Goal: Task Accomplishment & Management: Manage account settings

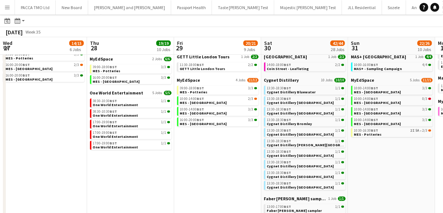
scroll to position [0, 228]
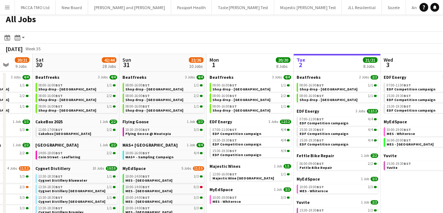
scroll to position [0, 228]
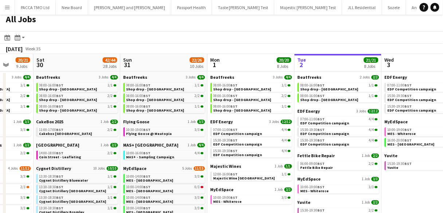
drag, startPoint x: 352, startPoint y: 183, endPoint x: 252, endPoint y: 176, distance: 99.4
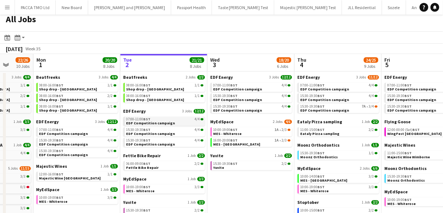
click at [170, 122] on link "07:00-11:00 BST 4/4 EDF Competition campaign" at bounding box center [164, 121] width 77 height 8
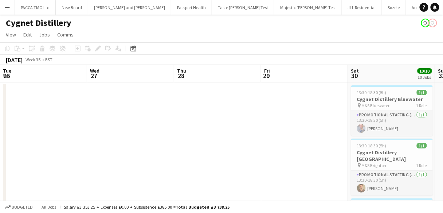
scroll to position [0, 251]
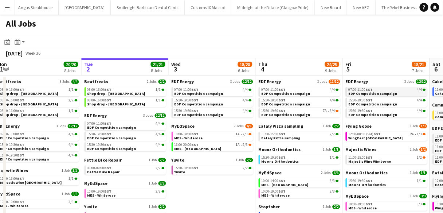
click at [373, 94] on span "EDF Competition campaign" at bounding box center [373, 93] width 49 height 5
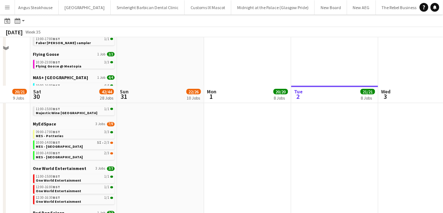
scroll to position [307, 0]
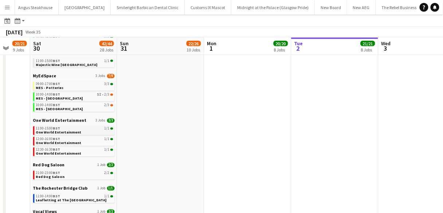
click at [64, 130] on span "One World Entertainment" at bounding box center [59, 132] width 46 height 5
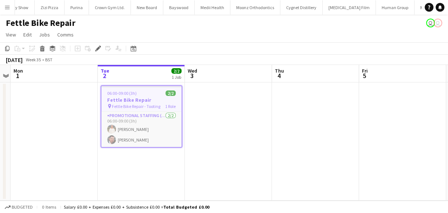
scroll to position [0, 3640]
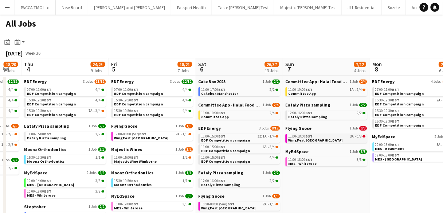
click at [325, 136] on div "11:00-18:00 BST 3A • 0/3" at bounding box center [326, 136] width 77 height 4
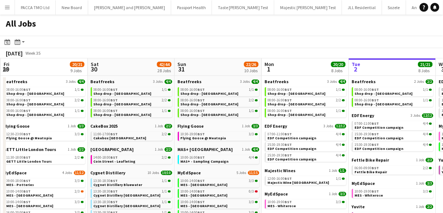
scroll to position [0, 193]
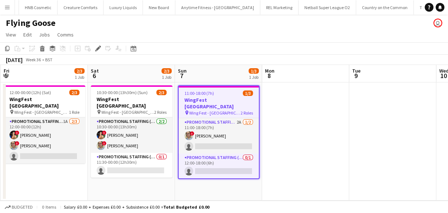
scroll to position [0, 173]
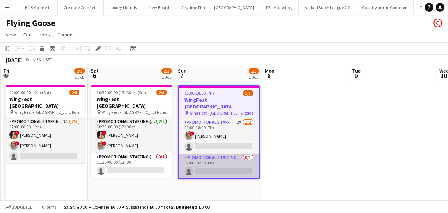
click at [195, 156] on app-card-role "Promotional Staffing (Brand Ambassadors) 0/1 12:00-18:00 (6h) single-neutral-ac…" at bounding box center [218, 165] width 80 height 25
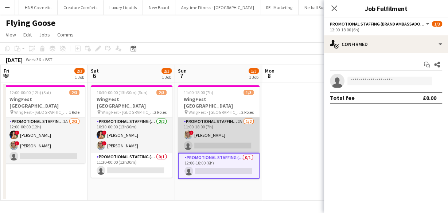
click at [219, 122] on app-card-role "Promotional Staffing (Brand Ambassadors) 2A 1/2 11:00-18:00 (7h) ! Zoia Dolgova…" at bounding box center [219, 134] width 82 height 35
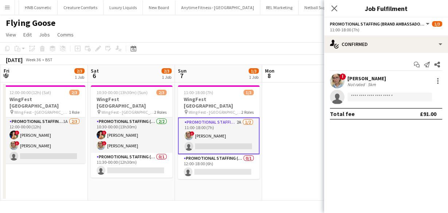
click at [361, 31] on div "11:00-18:00 (7h)" at bounding box center [386, 29] width 112 height 5
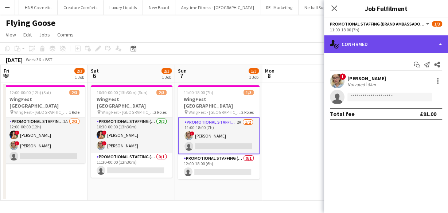
click at [362, 37] on div "single-neutral-actions-check-2 Confirmed" at bounding box center [386, 43] width 124 height 17
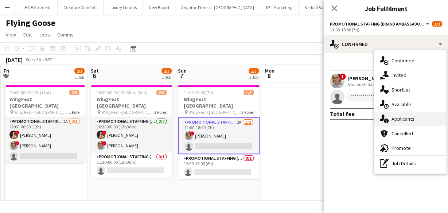
click at [395, 116] on span "Applicants" at bounding box center [402, 118] width 23 height 7
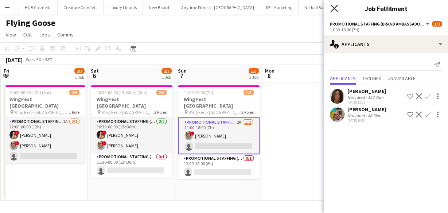
click at [333, 8] on icon at bounding box center [333, 8] width 7 height 7
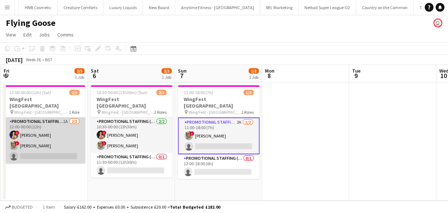
click at [59, 144] on app-card-role "Promotional Staffing (Brand Ambassadors) 1A 2/3 12:00-00:00 (12h) ! Catalina To…" at bounding box center [45, 140] width 82 height 46
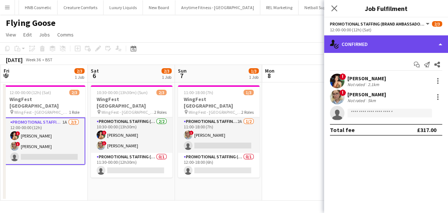
click at [377, 42] on div "single-neutral-actions-check-2 Confirmed" at bounding box center [386, 43] width 124 height 17
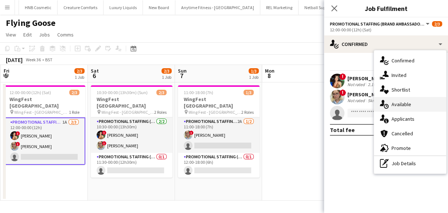
click at [392, 106] on span "Available" at bounding box center [401, 104] width 20 height 7
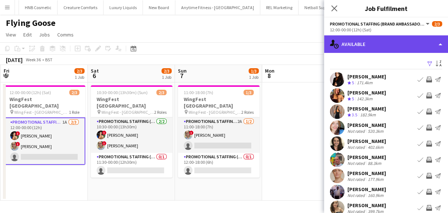
click at [347, 47] on div "single-neutral-actions-upload Available" at bounding box center [386, 43] width 124 height 17
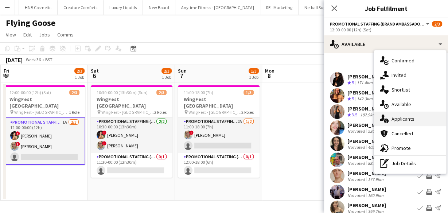
click at [387, 116] on icon "single-neutral-actions-information" at bounding box center [384, 118] width 9 height 9
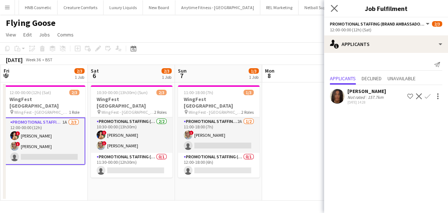
click at [334, 13] on app-icon "Close pop-in" at bounding box center [334, 8] width 11 height 11
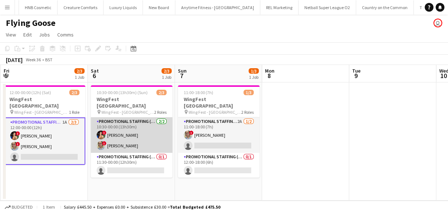
click at [142, 138] on app-card-role "Promotional Staffing (Brand Ambassadors) 2/2 10:30-00:00 (13h30m) ! Catalina To…" at bounding box center [132, 134] width 82 height 35
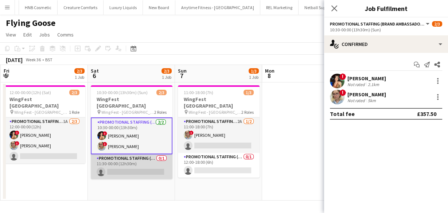
click at [147, 158] on app-card-role "Promotional Staffing (Brand Ambassadors) 0/1 11:30-00:00 (12h30m) single-neutra…" at bounding box center [132, 166] width 82 height 25
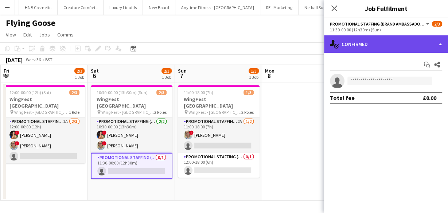
click at [368, 44] on div "single-neutral-actions-check-2 Confirmed" at bounding box center [386, 43] width 124 height 17
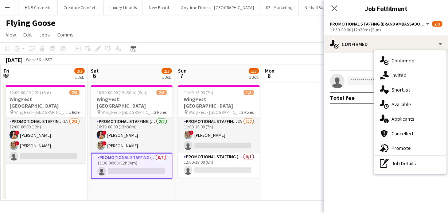
click at [390, 111] on div "single-neutral-actions-information Applicants" at bounding box center [410, 118] width 72 height 15
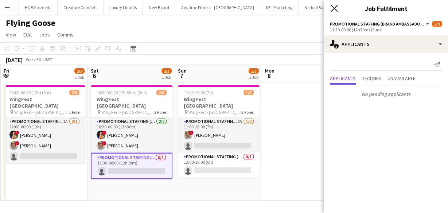
click at [335, 8] on icon "Close pop-in" at bounding box center [333, 8] width 7 height 7
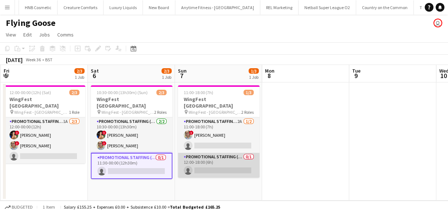
click at [217, 169] on app-card-role "Promotional Staffing (Brand Ambassadors) 0/1 12:00-18:00 (6h) single-neutral-ac…" at bounding box center [219, 165] width 82 height 25
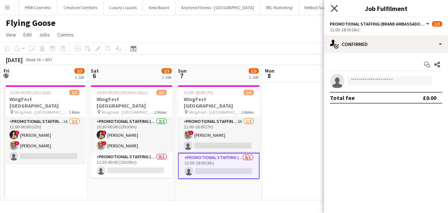
click at [331, 9] on icon "Close pop-in" at bounding box center [333, 8] width 7 height 7
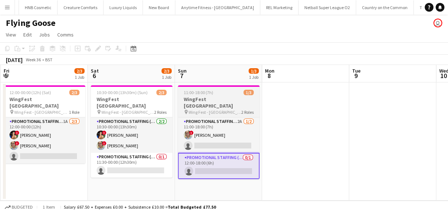
click at [218, 89] on app-job-card "11:00-18:00 (7h) 1/3 WingFest Bristol pin Wing Fest - Bristol 2 Roles Promotion…" at bounding box center [219, 132] width 82 height 94
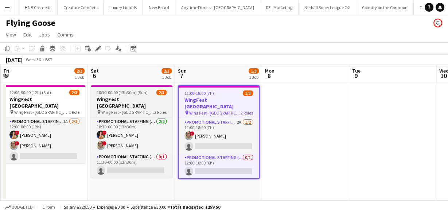
click at [140, 98] on h3 "WingFest Bristol" at bounding box center [132, 102] width 82 height 13
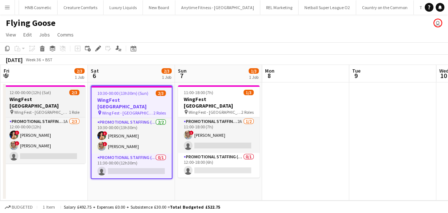
click at [52, 101] on h3 "WingFest Bristol" at bounding box center [45, 102] width 82 height 13
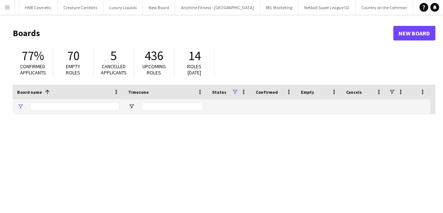
type input "*******"
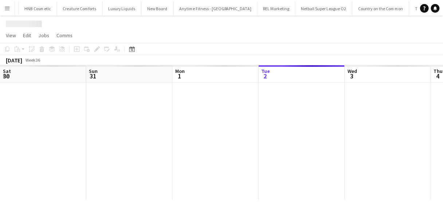
scroll to position [0, 174]
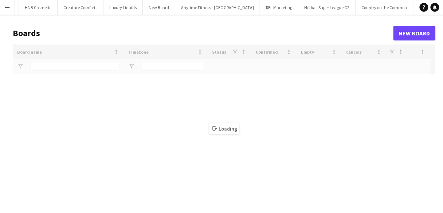
type input "*******"
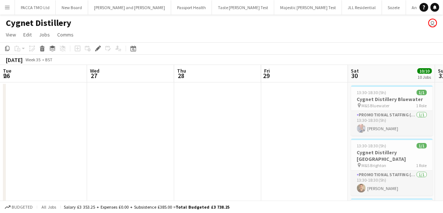
scroll to position [0, 251]
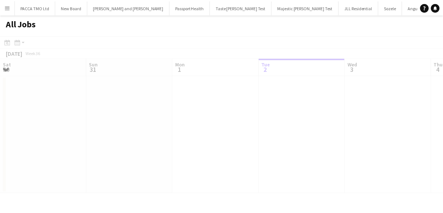
scroll to position [0, 174]
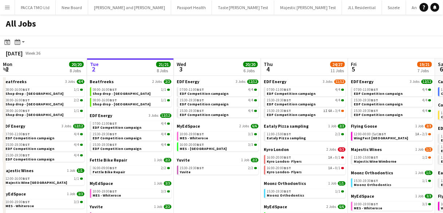
click at [128, 87] on app-calendar-brief-board "Beatfreeks 2 Jobs 2/2 08:00-16:00 BST 1/1 Shop drop - Bradford 08:00-16:00 BST …" at bounding box center [131, 93] width 82 height 28
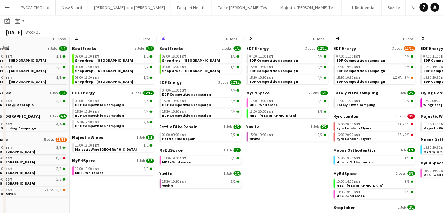
scroll to position [0, 0]
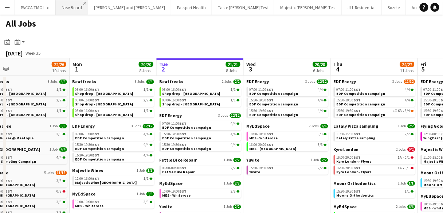
click at [83, 4] on app-icon "Close" at bounding box center [84, 3] width 3 height 3
click at [134, 3] on app-icon "Close" at bounding box center [135, 3] width 3 height 3
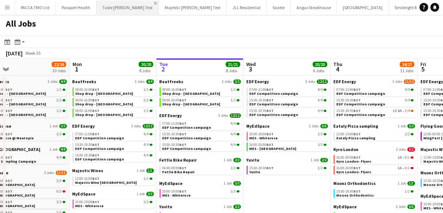
click at [154, 3] on app-icon "Close" at bounding box center [155, 3] width 3 height 3
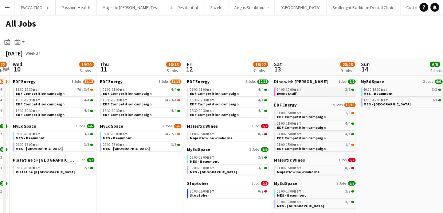
click at [299, 90] on span "BST" at bounding box center [297, 89] width 7 height 5
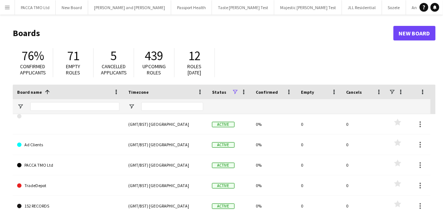
scroll to position [0, 3833]
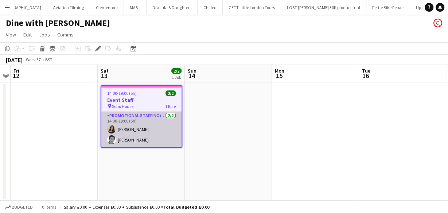
click at [165, 137] on app-card-role "Promotional Staffing (Brand Ambassadors) [DATE] 14:00-19:00 (5h) [PERSON_NAME] …" at bounding box center [141, 128] width 80 height 35
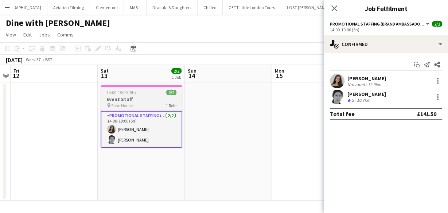
click at [125, 94] on span "14:00-19:00 (5h)" at bounding box center [121, 92] width 30 height 5
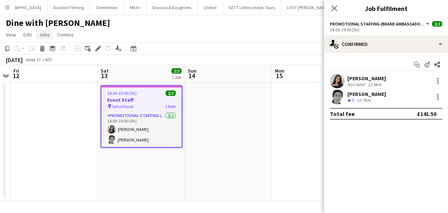
click at [48, 34] on span "Jobs" at bounding box center [44, 34] width 11 height 7
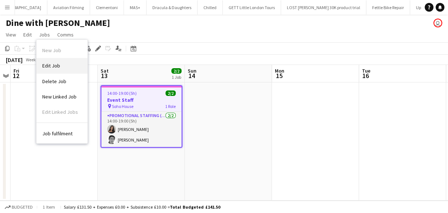
click at [56, 64] on span "Edit Job" at bounding box center [51, 65] width 18 height 7
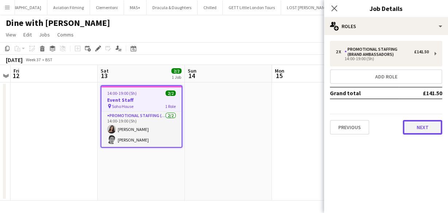
click at [425, 130] on button "Next" at bounding box center [422, 127] width 39 height 15
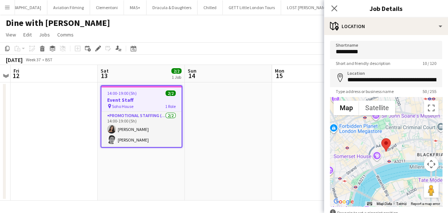
scroll to position [44, 0]
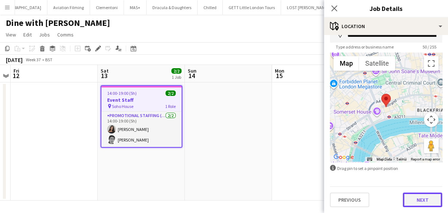
click at [416, 201] on button "Next" at bounding box center [422, 199] width 39 height 15
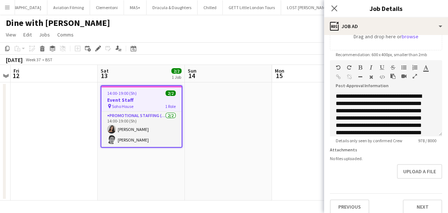
scroll to position [142, 0]
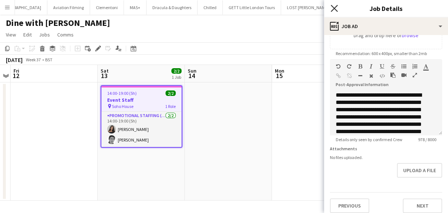
click at [332, 9] on icon "Close pop-in" at bounding box center [333, 8] width 7 height 7
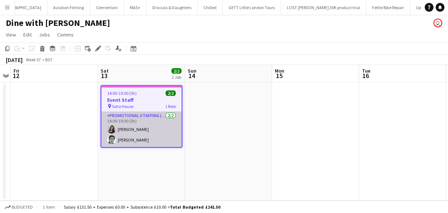
click at [157, 118] on app-card-role "Promotional Staffing (Brand Ambassadors) 2/2 14:00-19:00 (5h) anika sahota Hele…" at bounding box center [141, 128] width 80 height 35
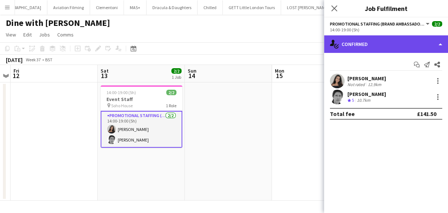
click at [373, 49] on div "single-neutral-actions-check-2 Confirmed" at bounding box center [386, 43] width 124 height 17
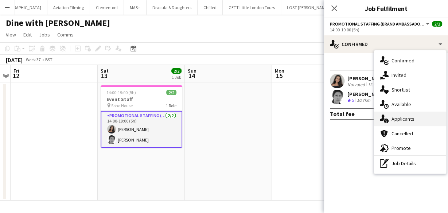
click at [397, 119] on span "Applicants" at bounding box center [402, 118] width 23 height 7
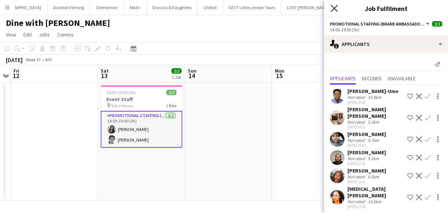
click at [332, 10] on icon at bounding box center [333, 8] width 7 height 7
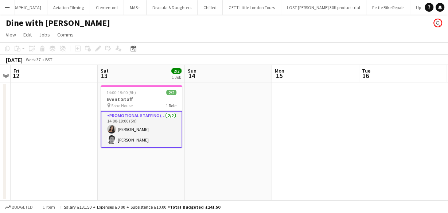
click at [146, 122] on app-card-role "Promotional Staffing (Brand Ambassadors) 2/2 14:00-19:00 (5h) anika sahota Hele…" at bounding box center [142, 129] width 82 height 37
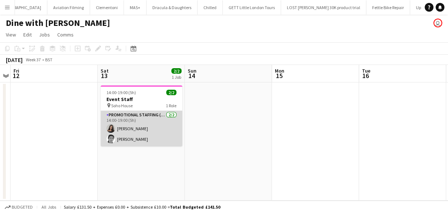
click at [146, 122] on app-card-role "Promotional Staffing (Brand Ambassadors) 2/2 14:00-19:00 (5h) anika sahota Hele…" at bounding box center [142, 128] width 82 height 35
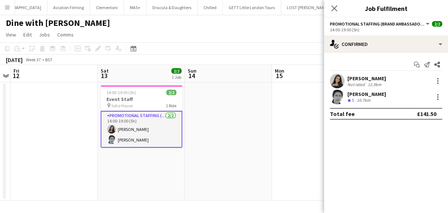
click at [370, 90] on div "Helen Pritchard Crew rating 5 10.7km" at bounding box center [386, 97] width 124 height 15
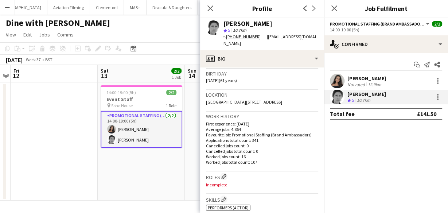
scroll to position [135, 0]
click at [212, 8] on icon "Close pop-in" at bounding box center [210, 8] width 7 height 7
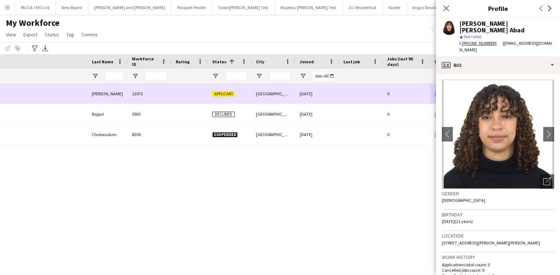
scroll to position [47, 0]
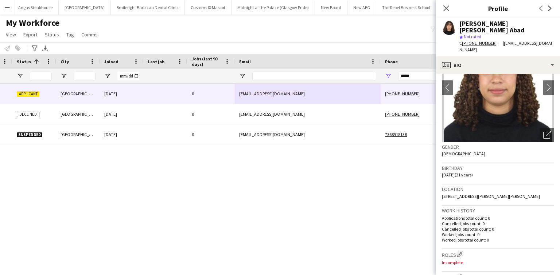
drag, startPoint x: 448, startPoint y: 8, endPoint x: 73, endPoint y: 52, distance: 377.0
click at [448, 8] on icon "Close pop-in" at bounding box center [446, 8] width 6 height 6
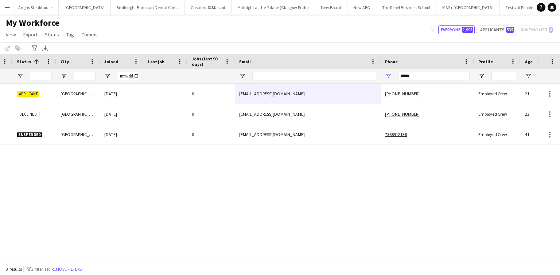
click at [1, 16] on main "My Workforce View Views Default view New view Update view Delete view Edit name…" at bounding box center [280, 140] width 560 height 251
click at [0, 8] on button "Menu" at bounding box center [7, 7] width 15 height 15
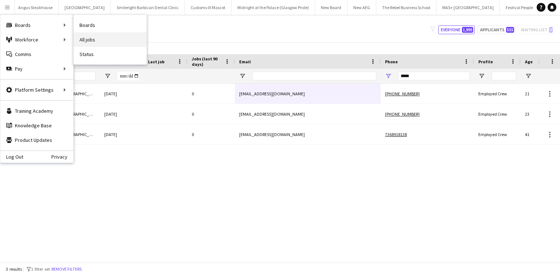
click at [89, 32] on link "All jobs" at bounding box center [110, 39] width 73 height 15
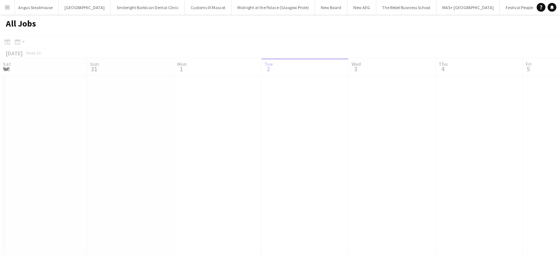
scroll to position [0, 174]
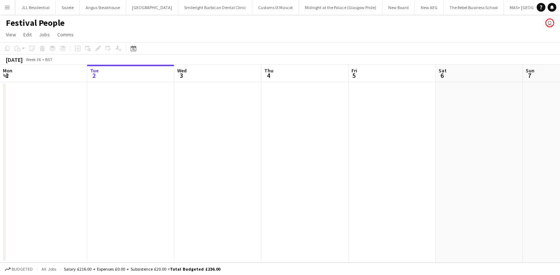
click at [6, 6] on app-icon "Menu" at bounding box center [7, 7] width 6 height 6
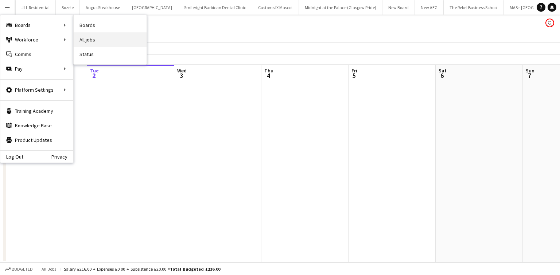
click at [95, 32] on link "All jobs" at bounding box center [110, 39] width 73 height 15
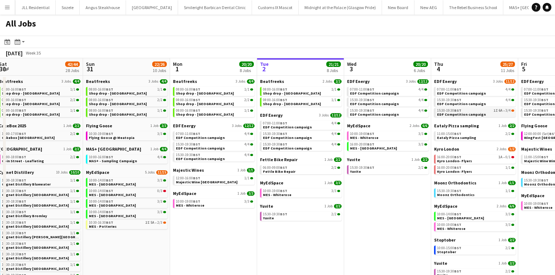
scroll to position [0, 178]
click at [276, 169] on span "Fettle Bike Repair" at bounding box center [279, 171] width 32 height 5
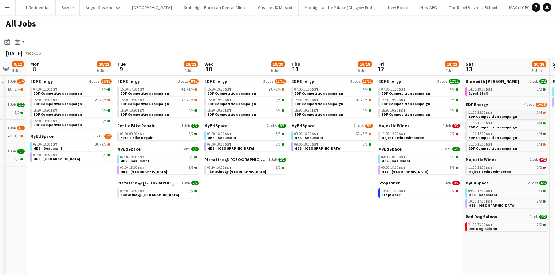
scroll to position [0, 321]
click at [487, 93] on link "14:00-19:00 BST 2/2 Event Staff" at bounding box center [506, 91] width 77 height 8
click at [357, 95] on link "07:00-11:00 BST 4/4 EDF Competition campaign" at bounding box center [332, 91] width 77 height 8
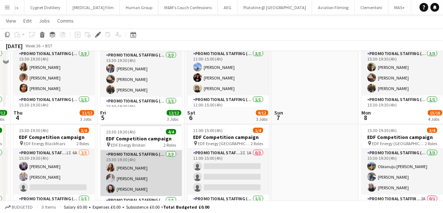
scroll to position [233, 0]
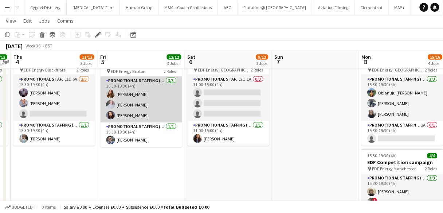
click at [172, 106] on app-card-role "Promotional Staffing (Flyering Staff) 3/3 15:30-19:30 (4h) Tetiana Gerus Ben Oa…" at bounding box center [142, 99] width 82 height 46
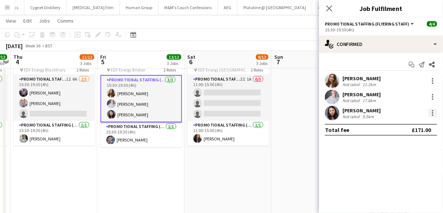
click at [436, 112] on div at bounding box center [432, 113] width 9 height 9
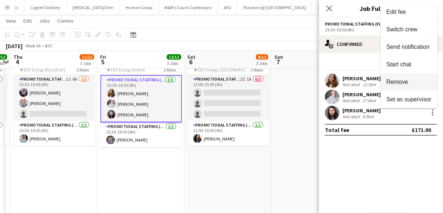
click at [412, 83] on span "Remove" at bounding box center [408, 82] width 45 height 7
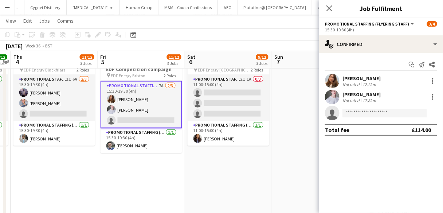
click at [332, 7] on icon "Close pop-in" at bounding box center [329, 8] width 6 height 6
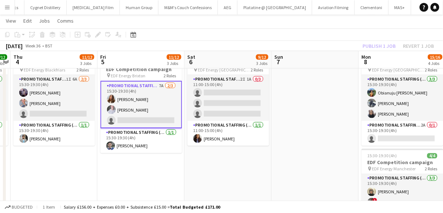
click at [369, 43] on div "Publish 1 job Revert 1 job" at bounding box center [398, 45] width 89 height 9
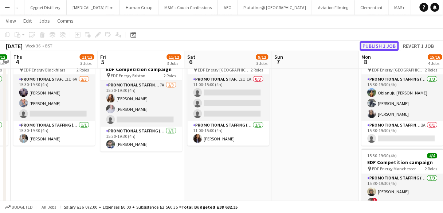
click at [369, 43] on button "Publish 1 job" at bounding box center [379, 45] width 39 height 9
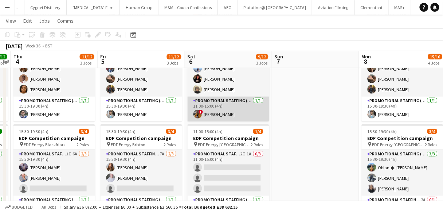
scroll to position [204, 0]
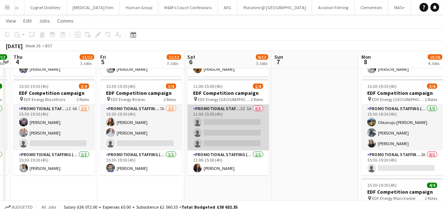
click at [209, 119] on app-card-role "Promotional Staffing (Flyering Staff) 2I 1A 0/3 11:00-15:00 (4h) single-neutral…" at bounding box center [229, 128] width 82 height 46
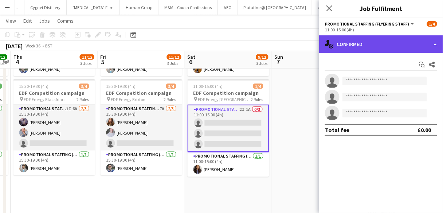
click at [343, 47] on div "single-neutral-actions-check-2 Confirmed" at bounding box center [381, 43] width 124 height 17
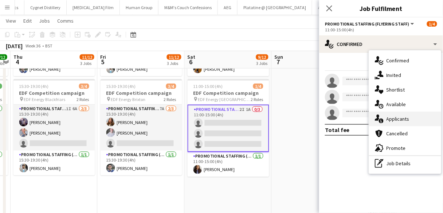
click at [387, 115] on span "Applicants" at bounding box center [397, 118] width 23 height 7
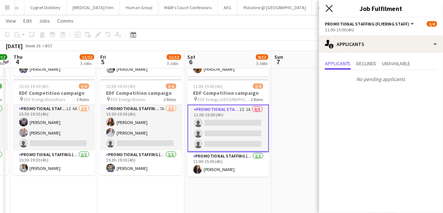
click at [330, 10] on icon "Close pop-in" at bounding box center [329, 8] width 7 height 7
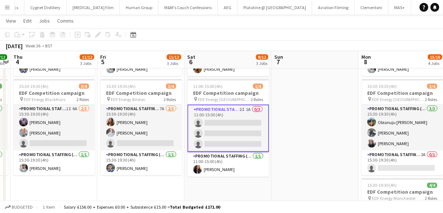
click at [230, 117] on app-card-role "Promotional Staffing (Flyering Staff) 2I 1A 0/3 11:00-15:00 (4h) single-neutral…" at bounding box center [229, 128] width 82 height 47
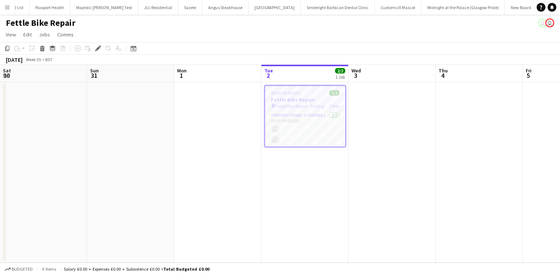
scroll to position [0, 251]
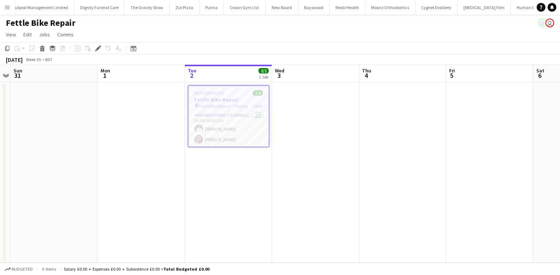
click at [224, 95] on div "06:00-09:00 (3h) 2/2" at bounding box center [228, 92] width 80 height 5
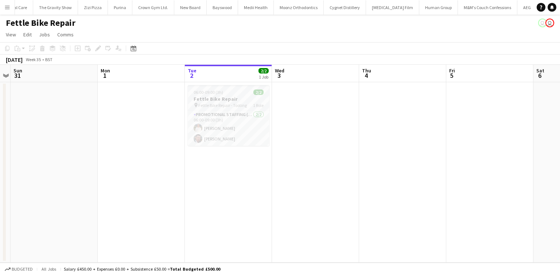
click at [216, 99] on h3 "Fettle Bike Repair" at bounding box center [229, 99] width 82 height 7
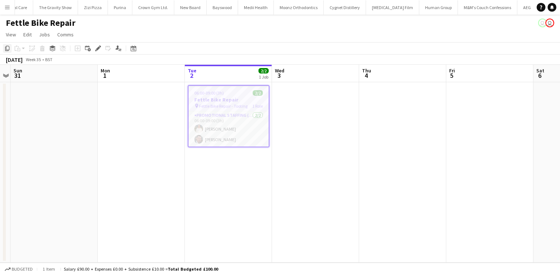
click at [10, 48] on icon "Copy" at bounding box center [7, 49] width 6 height 6
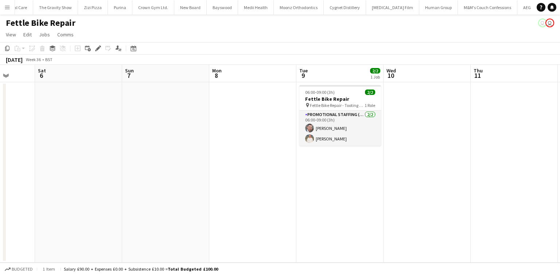
scroll to position [0, 314]
click at [389, 76] on span "10" at bounding box center [390, 75] width 11 height 8
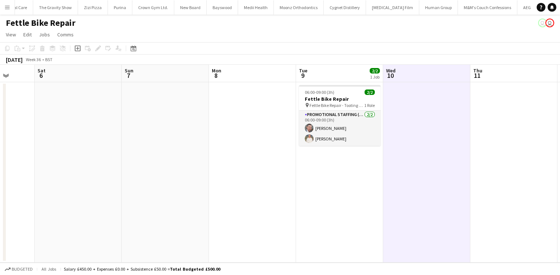
click at [399, 113] on app-date-cell at bounding box center [426, 172] width 87 height 181
click at [18, 50] on icon "Paste" at bounding box center [18, 49] width 6 height 6
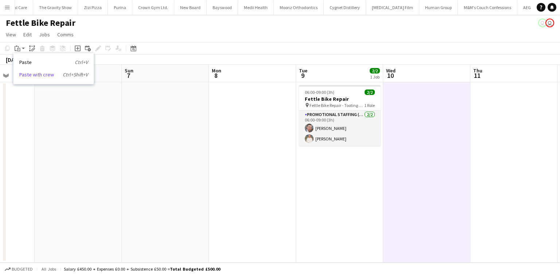
click at [29, 72] on link "Paste with crew Ctrl+Shift+V" at bounding box center [53, 74] width 68 height 7
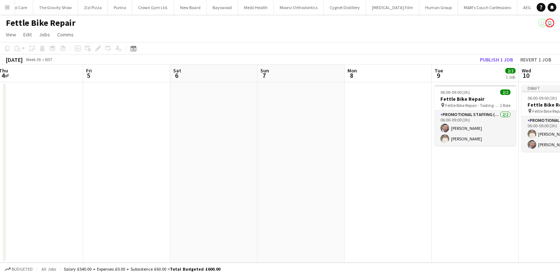
scroll to position [0, 267]
click at [498, 57] on button "Publish 1 job" at bounding box center [495, 59] width 39 height 9
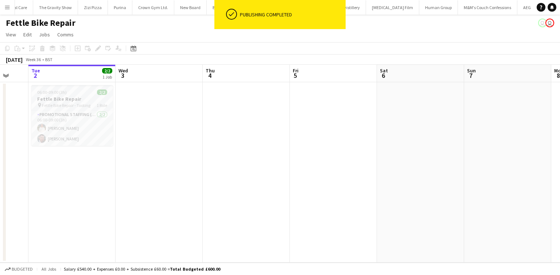
scroll to position [0, 233]
click at [82, 98] on h3 "Fettle Bike Repair" at bounding box center [72, 99] width 82 height 7
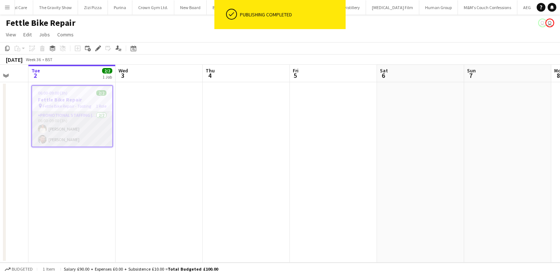
click at [70, 117] on app-card-role "Promotional Staffing (Brand Ambassadors) 2/2 06:00-09:00 (3h) Melinda Kirkwood …" at bounding box center [72, 128] width 80 height 35
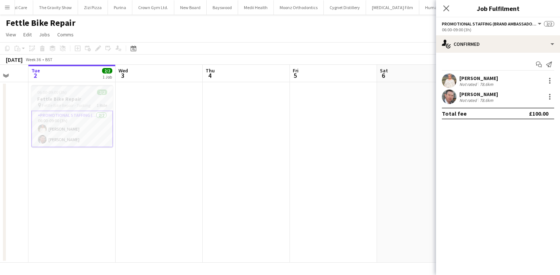
click at [87, 90] on div "06:00-09:00 (3h) 2/2" at bounding box center [72, 92] width 82 height 5
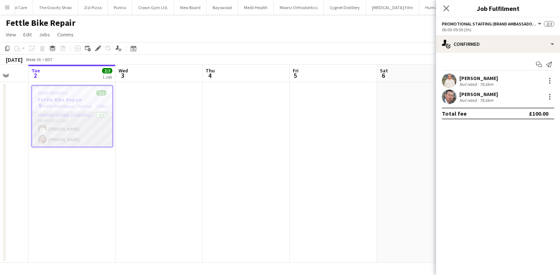
drag, startPoint x: 68, startPoint y: 97, endPoint x: 66, endPoint y: 115, distance: 18.4
click at [66, 115] on app-card-role "Promotional Staffing (Brand Ambassadors) 2/2 06:00-09:00 (3h) Melinda Kirkwood …" at bounding box center [72, 128] width 80 height 35
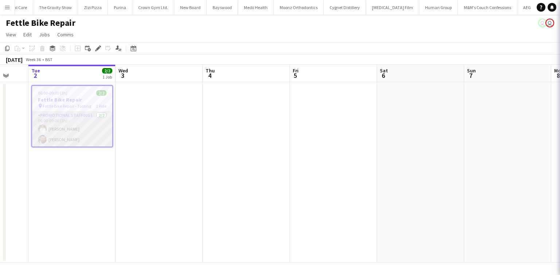
scroll to position [0, 232]
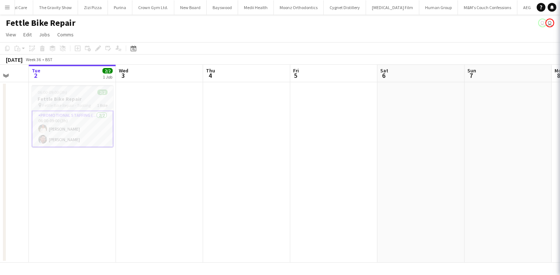
click at [68, 102] on h3 "Fettle Bike Repair" at bounding box center [73, 99] width 82 height 7
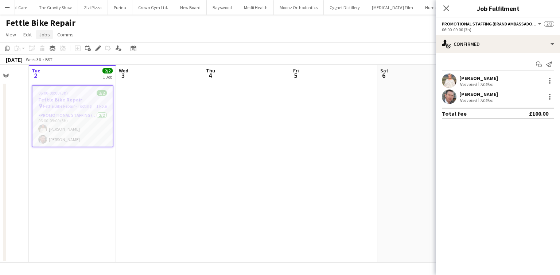
click at [44, 39] on link "Jobs" at bounding box center [44, 34] width 17 height 9
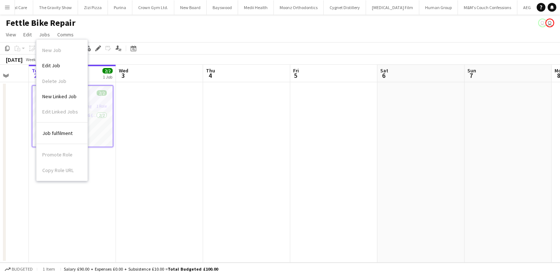
drag, startPoint x: 111, startPoint y: 96, endPoint x: 97, endPoint y: 102, distance: 14.7
click at [111, 96] on app-job-card "06:00-09:00 (3h) 2/2 Fettle Bike Repair pin Fettle Bike Repair - Tooting 1 Role…" at bounding box center [73, 116] width 82 height 62
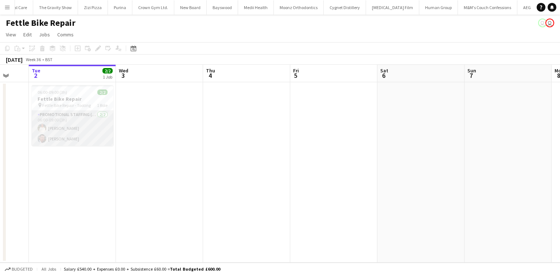
click at [89, 120] on app-card-role "Promotional Staffing (Brand Ambassadors) 2/2 06:00-09:00 (3h) Melinda Kirkwood …" at bounding box center [73, 128] width 82 height 35
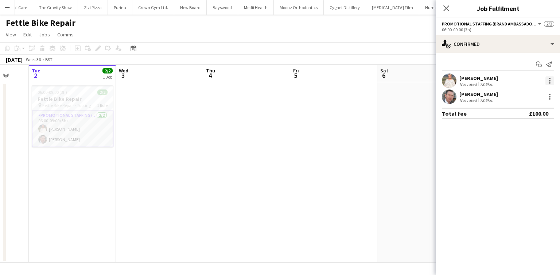
click at [547, 78] on div at bounding box center [549, 80] width 9 height 9
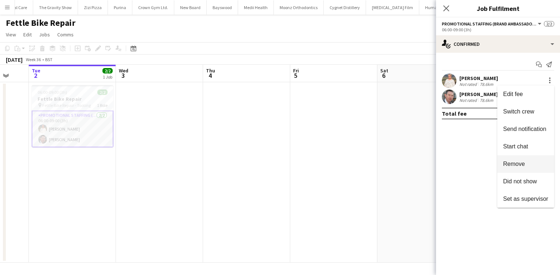
click at [520, 163] on span "Remove" at bounding box center [514, 164] width 22 height 6
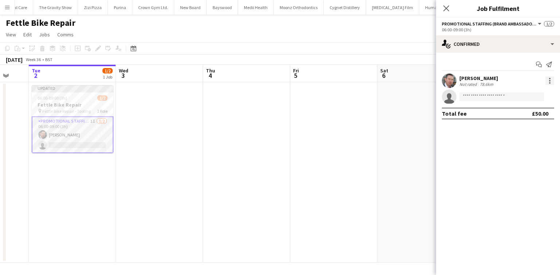
click at [548, 81] on div at bounding box center [549, 80] width 9 height 9
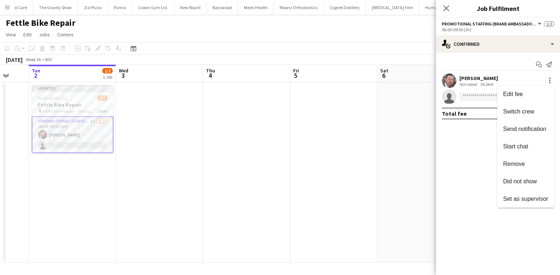
click at [514, 159] on button "Remove" at bounding box center [525, 164] width 57 height 17
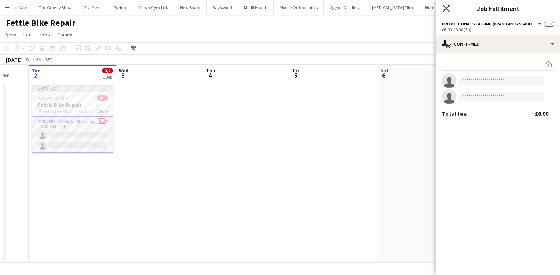
click at [444, 7] on icon at bounding box center [445, 8] width 7 height 7
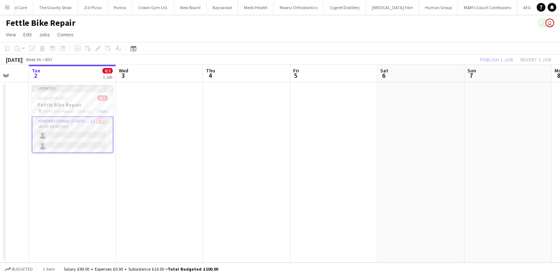
click at [504, 57] on div "Publish 1 job Revert 1 job" at bounding box center [515, 59] width 89 height 9
click at [493, 58] on button "Publish 1 job" at bounding box center [495, 59] width 39 height 9
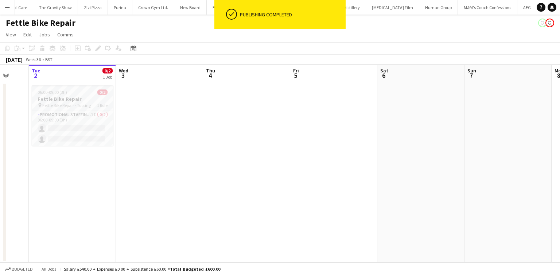
click at [68, 93] on div "06:00-09:00 (3h) 0/2" at bounding box center [73, 92] width 82 height 5
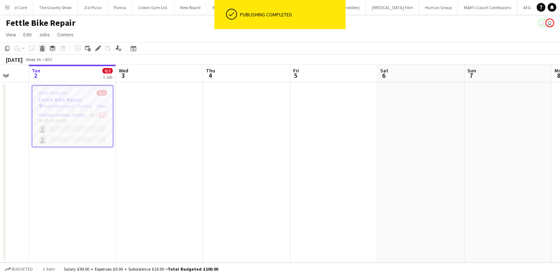
click at [40, 46] on icon "Delete" at bounding box center [42, 49] width 6 height 6
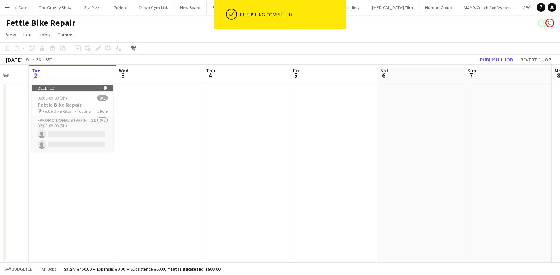
click at [501, 55] on div "September 2025 Week 36 • BST Publish 1 job Revert 1 job" at bounding box center [280, 60] width 560 height 10
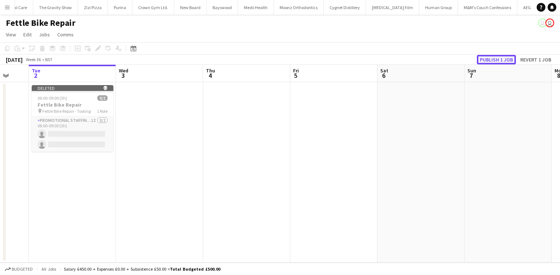
click at [498, 60] on button "Publish 1 job" at bounding box center [495, 59] width 39 height 9
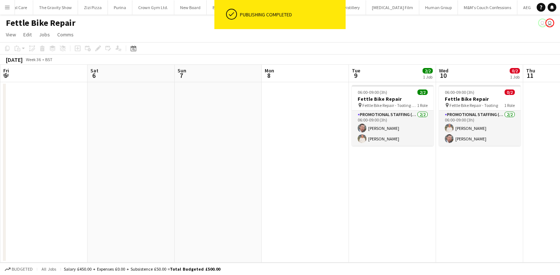
scroll to position [0, 261]
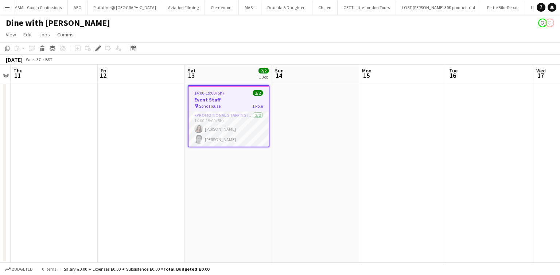
scroll to position [0, 3849]
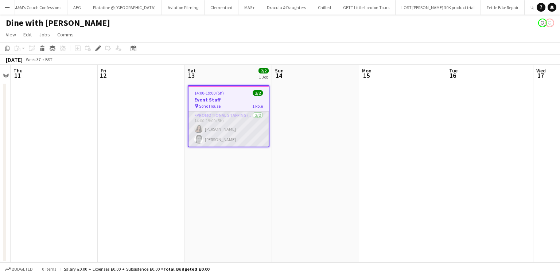
click at [249, 129] on app-card-role "Promotional Staffing (Brand Ambassadors) [DATE] 14:00-19:00 (5h) [PERSON_NAME] …" at bounding box center [228, 128] width 80 height 35
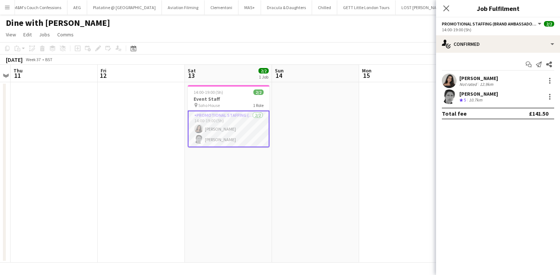
click at [484, 94] on div "[PERSON_NAME]" at bounding box center [478, 94] width 39 height 7
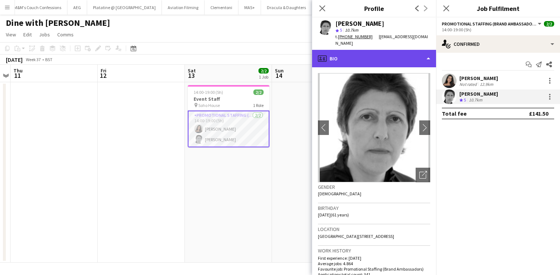
click at [374, 51] on div "profile Bio" at bounding box center [374, 58] width 124 height 17
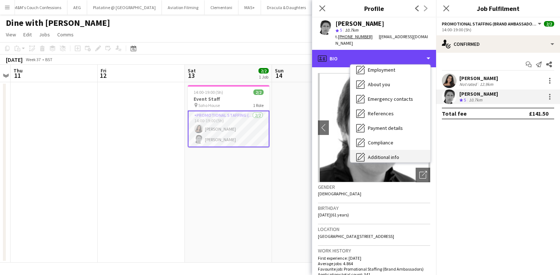
scroll to position [98, 0]
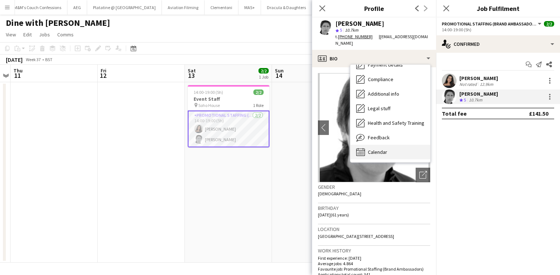
click at [391, 145] on div "Calendar Calendar" at bounding box center [390, 152] width 80 height 15
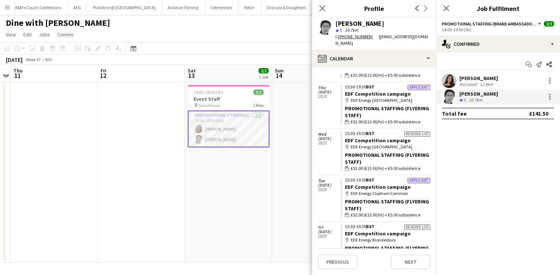
scroll to position [437, 0]
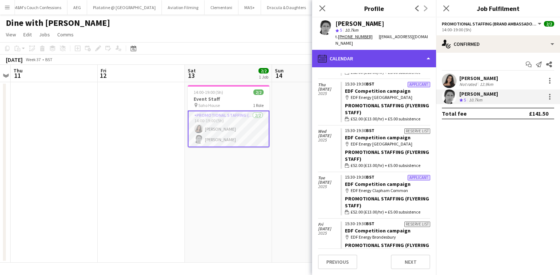
click at [412, 55] on div "calendar-full Calendar" at bounding box center [374, 58] width 124 height 17
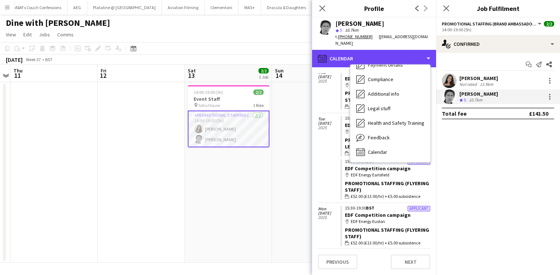
scroll to position [816, 0]
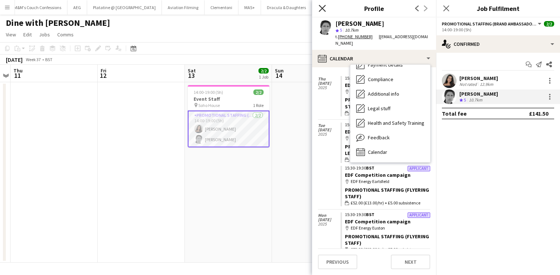
click at [322, 9] on icon at bounding box center [321, 8] width 7 height 7
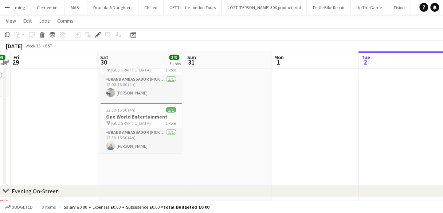
scroll to position [90, 0]
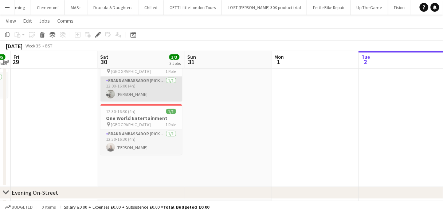
click at [117, 94] on app-card-role "Brand Ambassador (Pick up) [DATE] 12:00-16:00 (4h) [PERSON_NAME]" at bounding box center [142, 88] width 82 height 25
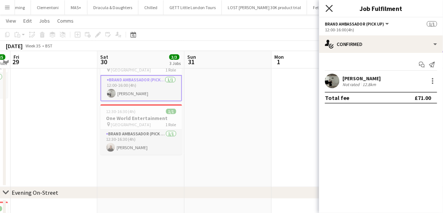
click at [327, 8] on icon "Close pop-in" at bounding box center [329, 8] width 7 height 7
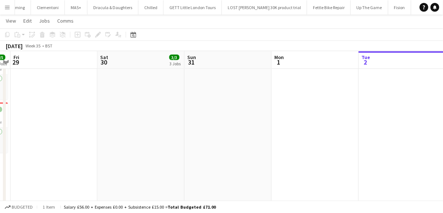
scroll to position [296, 0]
click at [9, 8] on app-icon "Menu" at bounding box center [7, 7] width 6 height 6
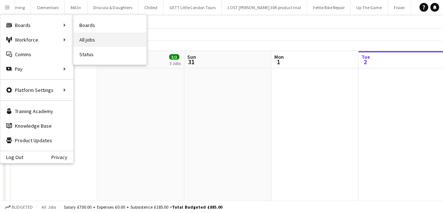
click at [85, 40] on link "All jobs" at bounding box center [110, 39] width 73 height 15
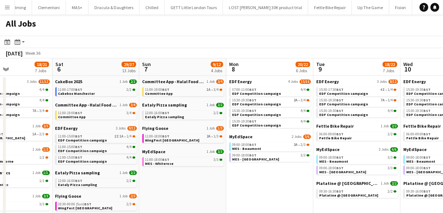
scroll to position [0, 197]
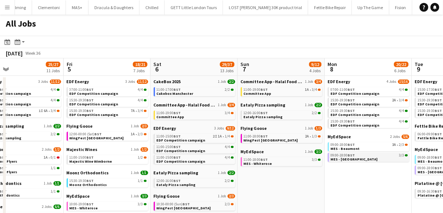
click at [328, 157] on app-brief-job-card "09:00-18:00 BST 3/3 MES - Southside" at bounding box center [369, 157] width 82 height 9
click at [333, 158] on span "MES - [GEOGRAPHIC_DATA]" at bounding box center [354, 159] width 47 height 5
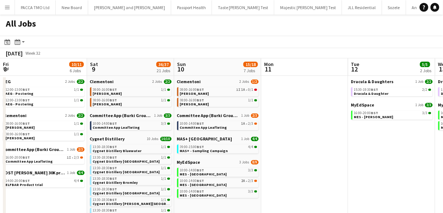
scroll to position [0, 230]
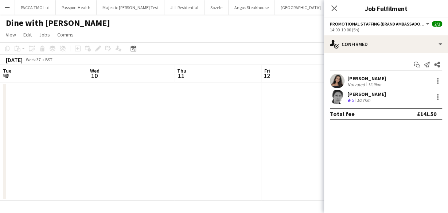
scroll to position [0, 251]
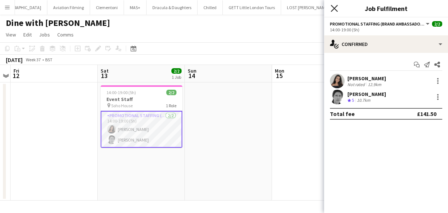
click at [332, 8] on icon "Close pop-in" at bounding box center [333, 8] width 7 height 7
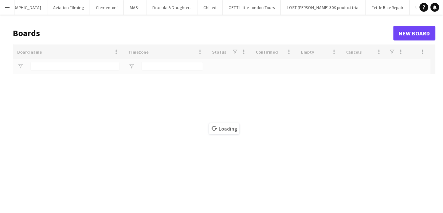
scroll to position [0, 3929]
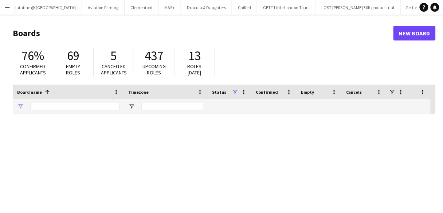
type input "*******"
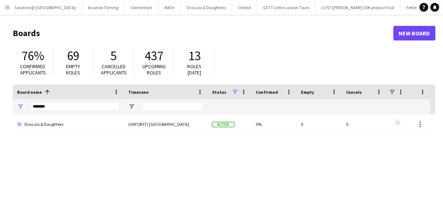
click at [0, 0] on app-icon "Close" at bounding box center [0, 0] width 0 height 0
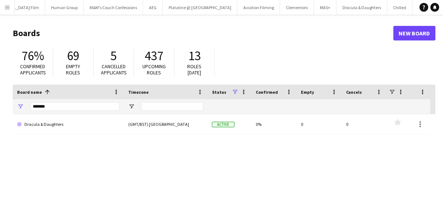
click at [0, 0] on app-icon "Close" at bounding box center [0, 0] width 0 height 0
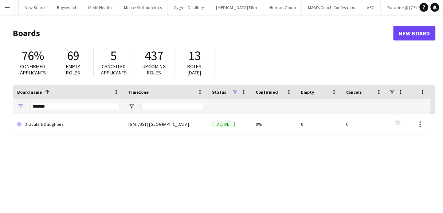
click at [0, 0] on app-icon "Close" at bounding box center [0, 0] width 0 height 0
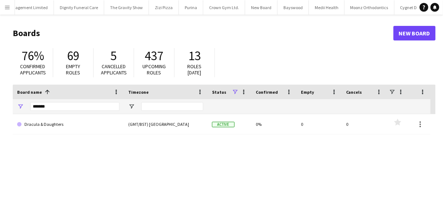
click at [0, 0] on app-icon "Close" at bounding box center [0, 0] width 0 height 0
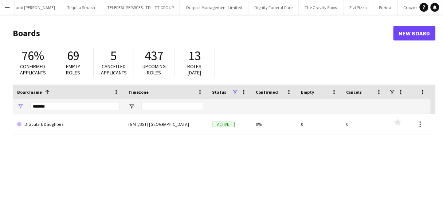
click at [0, 0] on app-icon "Close" at bounding box center [0, 0] width 0 height 0
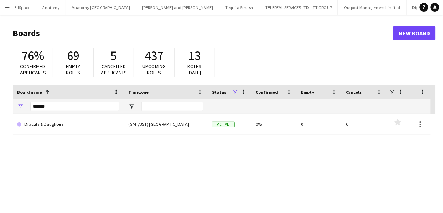
scroll to position [0, 2935]
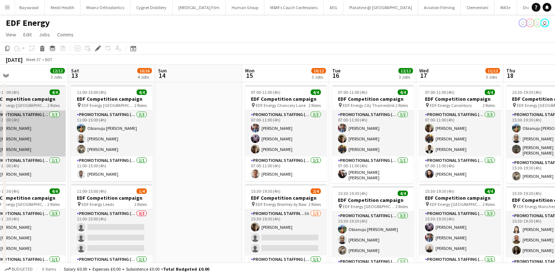
scroll to position [0, 193]
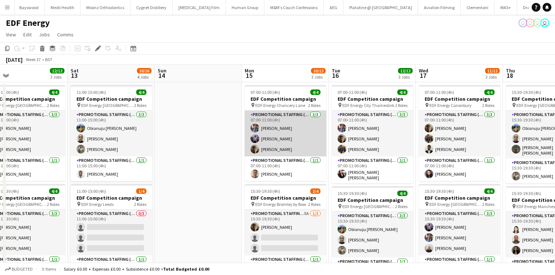
click at [278, 136] on app-card-role "Promotional Staffing (Flyering Staff) 3/3 07:00-11:00 (4h) Seyi Ogunyemi osahon…" at bounding box center [286, 134] width 82 height 46
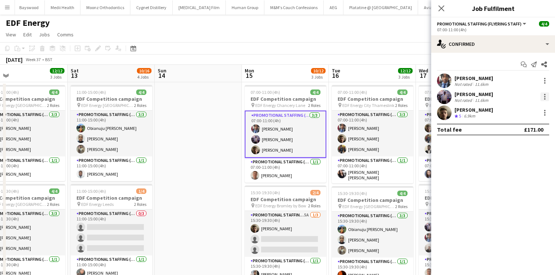
click at [547, 100] on div at bounding box center [545, 97] width 9 height 9
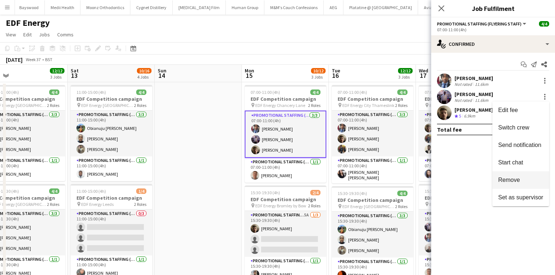
click at [528, 176] on button "Remove" at bounding box center [520, 180] width 57 height 17
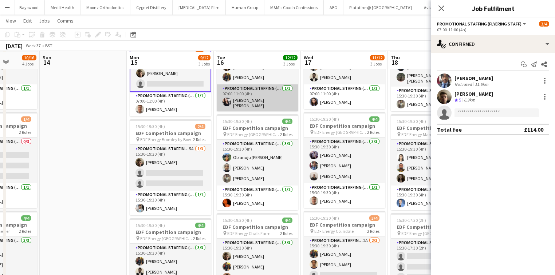
scroll to position [72, 0]
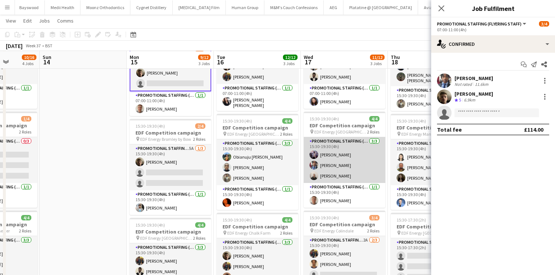
click at [373, 158] on app-card-role "Promotional Staffing (Flyering Staff) 3/3 15:30-19:30 (4h) osahon ogunyemi Seyi…" at bounding box center [345, 160] width 82 height 46
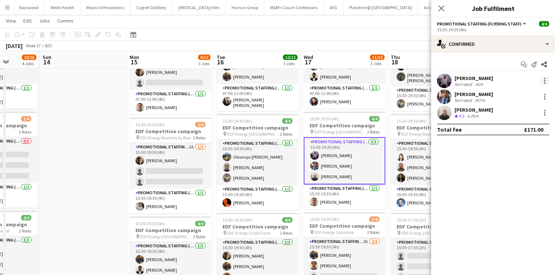
click at [542, 78] on div at bounding box center [545, 80] width 9 height 9
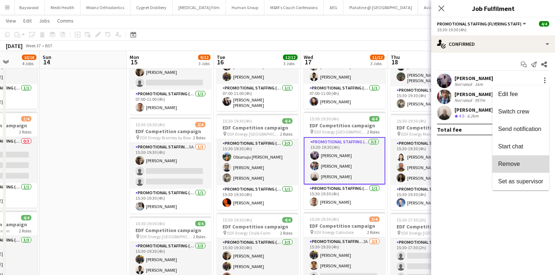
click at [509, 161] on span "Remove" at bounding box center [509, 164] width 22 height 6
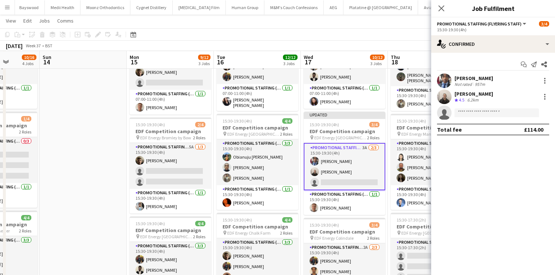
click at [443, 4] on div "Close pop-in" at bounding box center [441, 8] width 20 height 17
click at [440, 5] on icon "Close pop-in" at bounding box center [441, 8] width 7 height 7
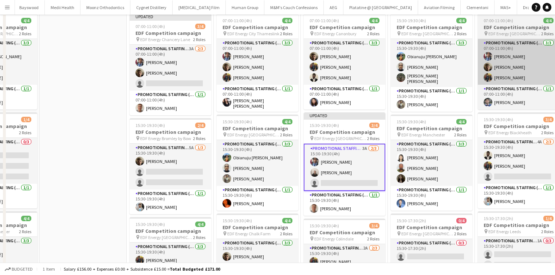
scroll to position [0, 0]
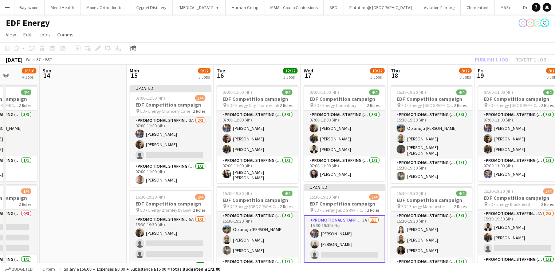
click at [486, 61] on div "Publish 1 job Revert 1 job" at bounding box center [510, 59] width 89 height 9
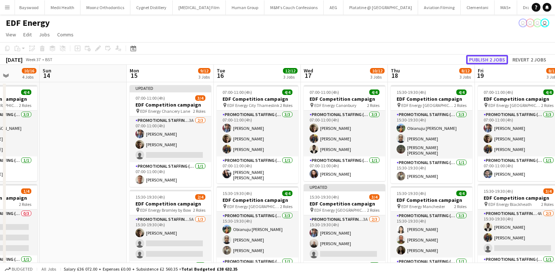
click at [486, 60] on button "Publish 2 jobs" at bounding box center [487, 59] width 42 height 9
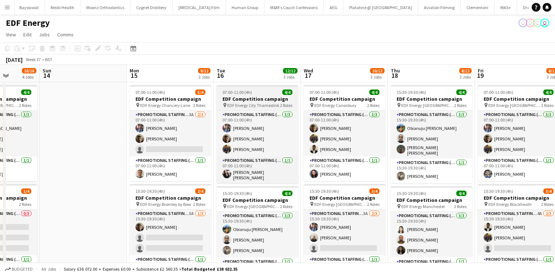
drag, startPoint x: 184, startPoint y: 128, endPoint x: 277, endPoint y: 96, distance: 97.9
click at [184, 128] on app-card-role "Promotional Staffing (Flyering Staff) 3A 2/3 07:00-11:00 (4h) Seyi Ogunyemi Ale…" at bounding box center [171, 134] width 82 height 46
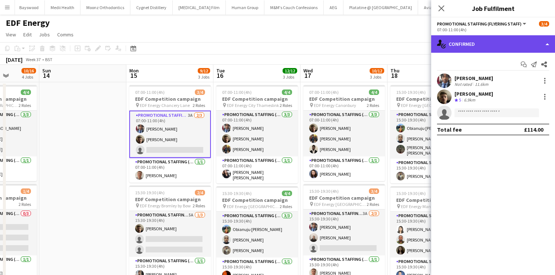
click at [491, 47] on div "single-neutral-actions-check-2 Confirmed" at bounding box center [493, 43] width 124 height 17
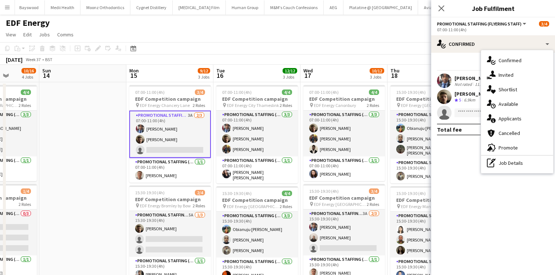
click at [503, 123] on div "single-neutral-actions-information Applicants" at bounding box center [517, 118] width 72 height 15
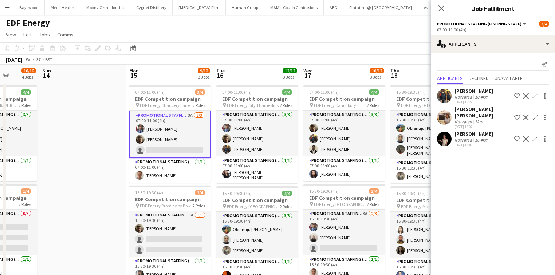
click at [440, 4] on div "Close pop-in" at bounding box center [441, 8] width 20 height 17
click at [440, 6] on icon "Close pop-in" at bounding box center [441, 8] width 7 height 7
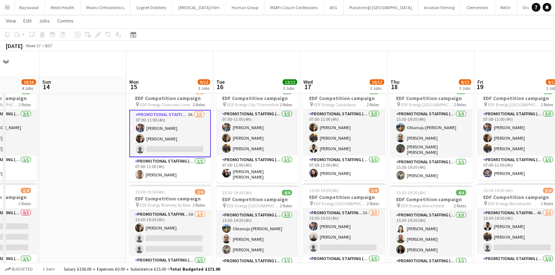
scroll to position [58, 0]
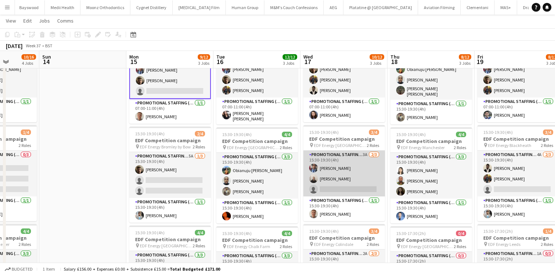
click at [355, 166] on app-card-role "Promotional Staffing (Flyering Staff) 3A 2/3 15:30-19:30 (4h) Seyi Ogunyemi Gav…" at bounding box center [344, 174] width 82 height 46
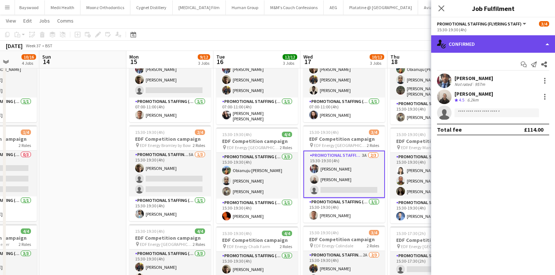
click at [486, 47] on div "single-neutral-actions-check-2 Confirmed" at bounding box center [493, 43] width 124 height 17
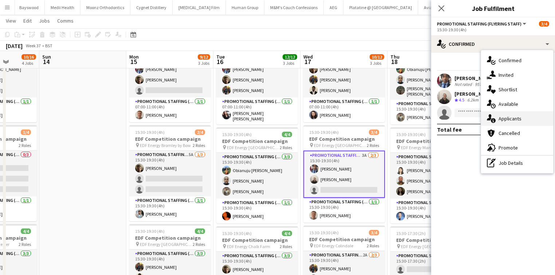
click at [501, 115] on span "Applicants" at bounding box center [510, 118] width 23 height 7
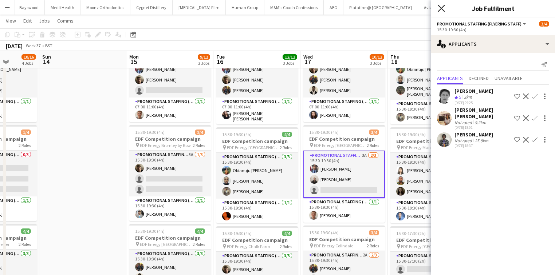
click at [444, 8] on icon "Close pop-in" at bounding box center [441, 8] width 7 height 7
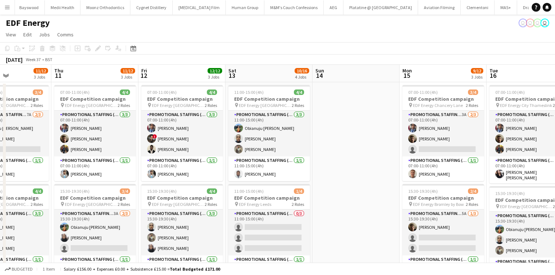
scroll to position [0, 207]
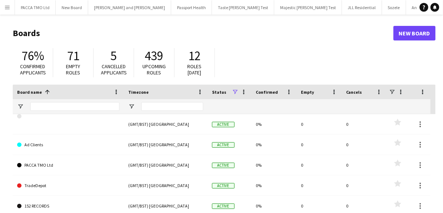
scroll to position [0, 3833]
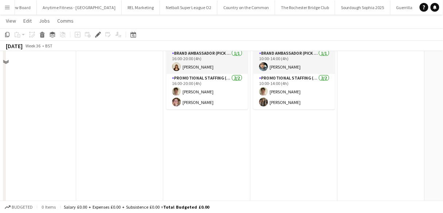
scroll to position [94, 0]
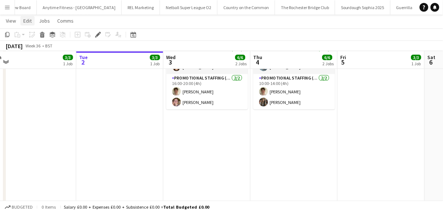
click at [13, 8] on button "Menu" at bounding box center [7, 7] width 15 height 15
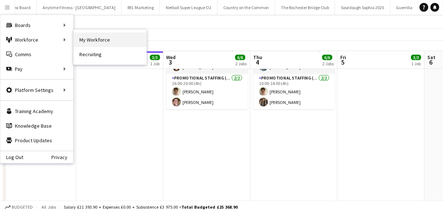
click at [96, 42] on link "My Workforce" at bounding box center [110, 39] width 73 height 15
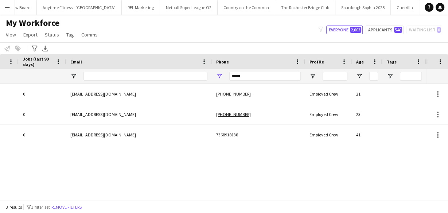
click at [261, 71] on div "*****" at bounding box center [264, 76] width 71 height 15
click at [260, 73] on input "*****" at bounding box center [264, 76] width 71 height 9
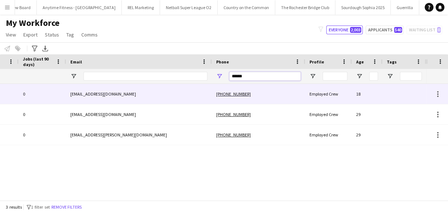
scroll to position [0, 205]
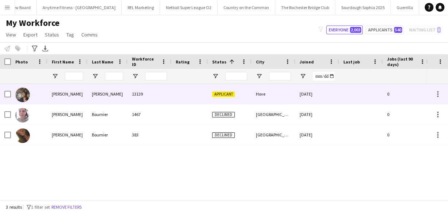
type input "******"
click at [164, 98] on div "13139" at bounding box center [149, 94] width 44 height 20
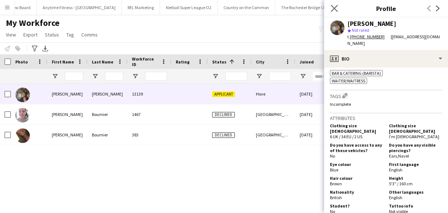
click at [329, 7] on app-icon "Close pop-in" at bounding box center [334, 8] width 11 height 11
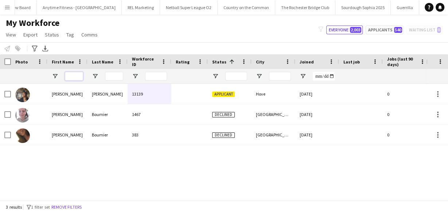
click at [71, 78] on input "First Name Filter Input" at bounding box center [74, 76] width 18 height 9
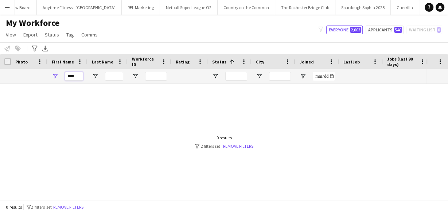
type input "****"
click at [110, 77] on input "Last Name Filter Input" at bounding box center [114, 76] width 18 height 9
type input "*****"
click at [119, 75] on input "*****" at bounding box center [114, 76] width 18 height 9
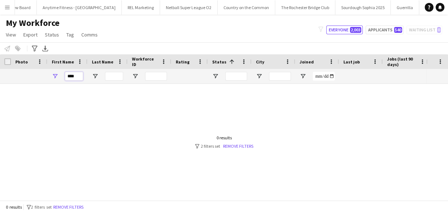
click at [75, 76] on input "****" at bounding box center [74, 76] width 18 height 9
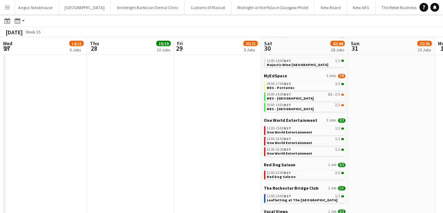
scroll to position [0, 231]
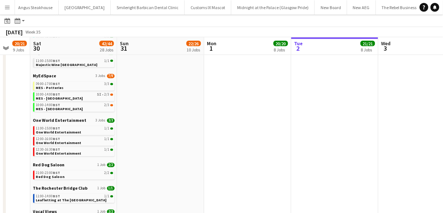
click at [11, 10] on button "Menu" at bounding box center [7, 7] width 15 height 15
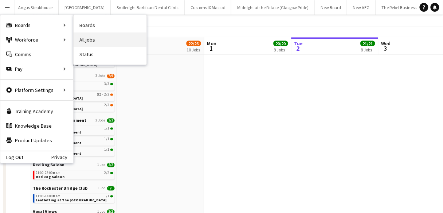
click at [93, 34] on link "All jobs" at bounding box center [110, 39] width 73 height 15
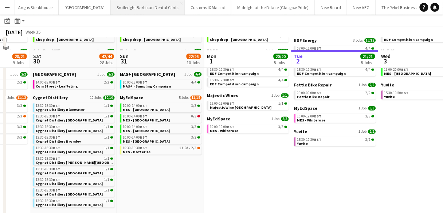
scroll to position [87, 0]
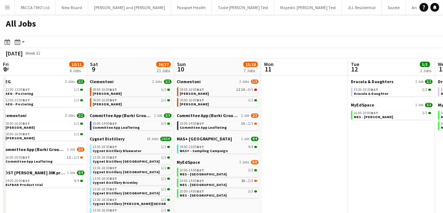
scroll to position [0, 230]
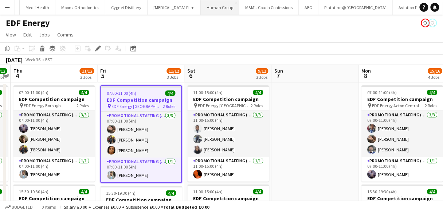
scroll to position [0, 3699]
